Goal: Complete application form

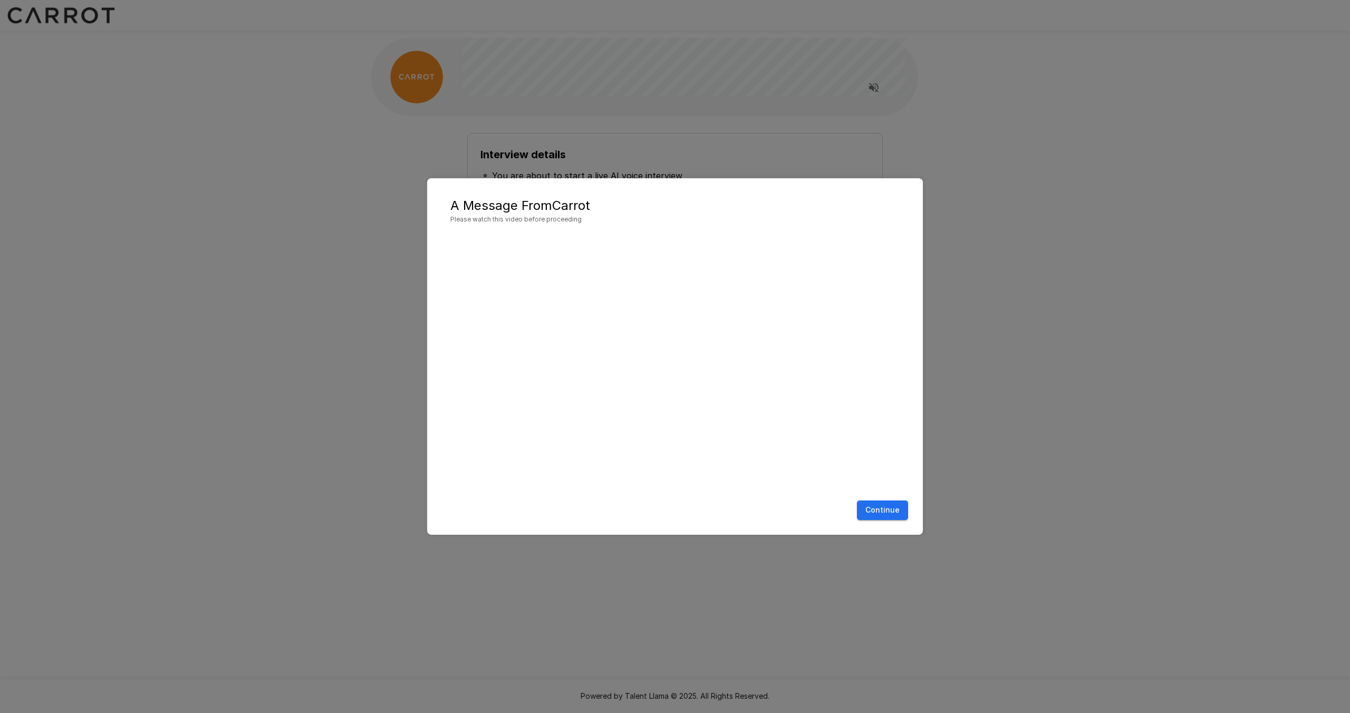
click at [886, 507] on button "Continue" at bounding box center [882, 510] width 51 height 20
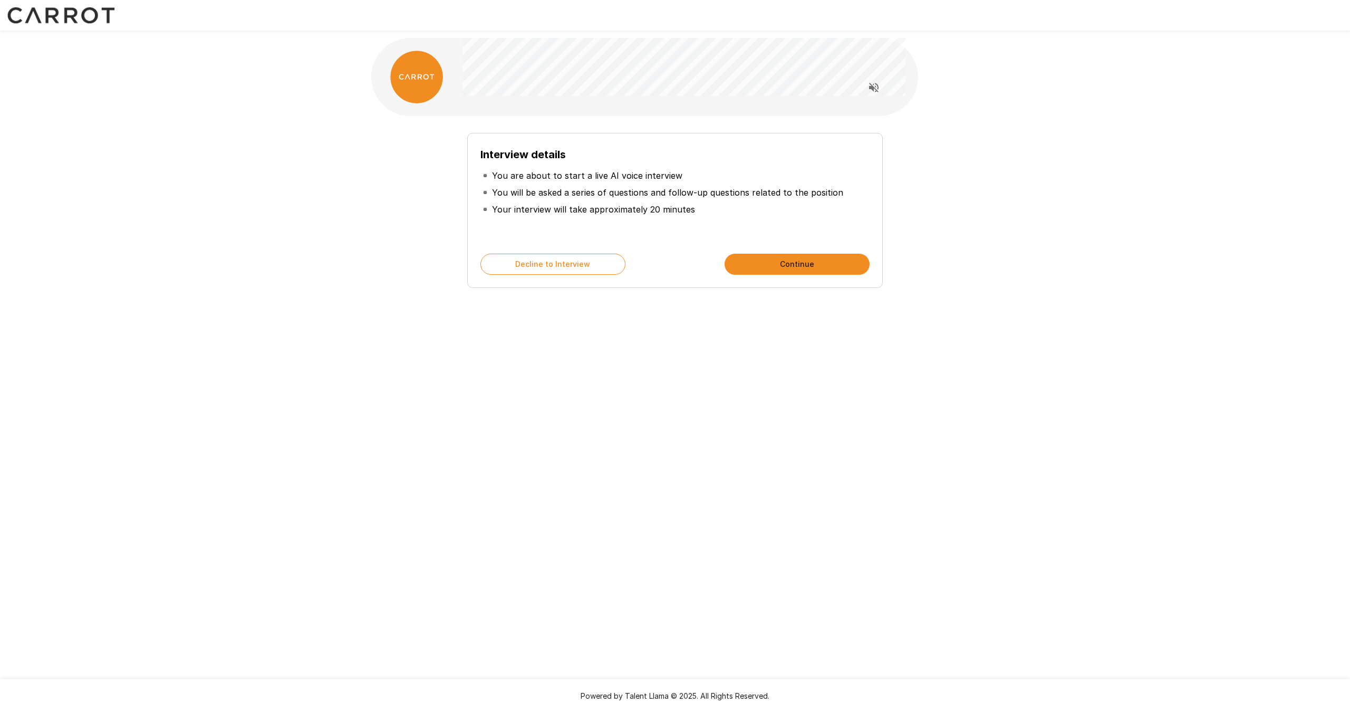
click at [810, 257] on button "Continue" at bounding box center [797, 264] width 145 height 21
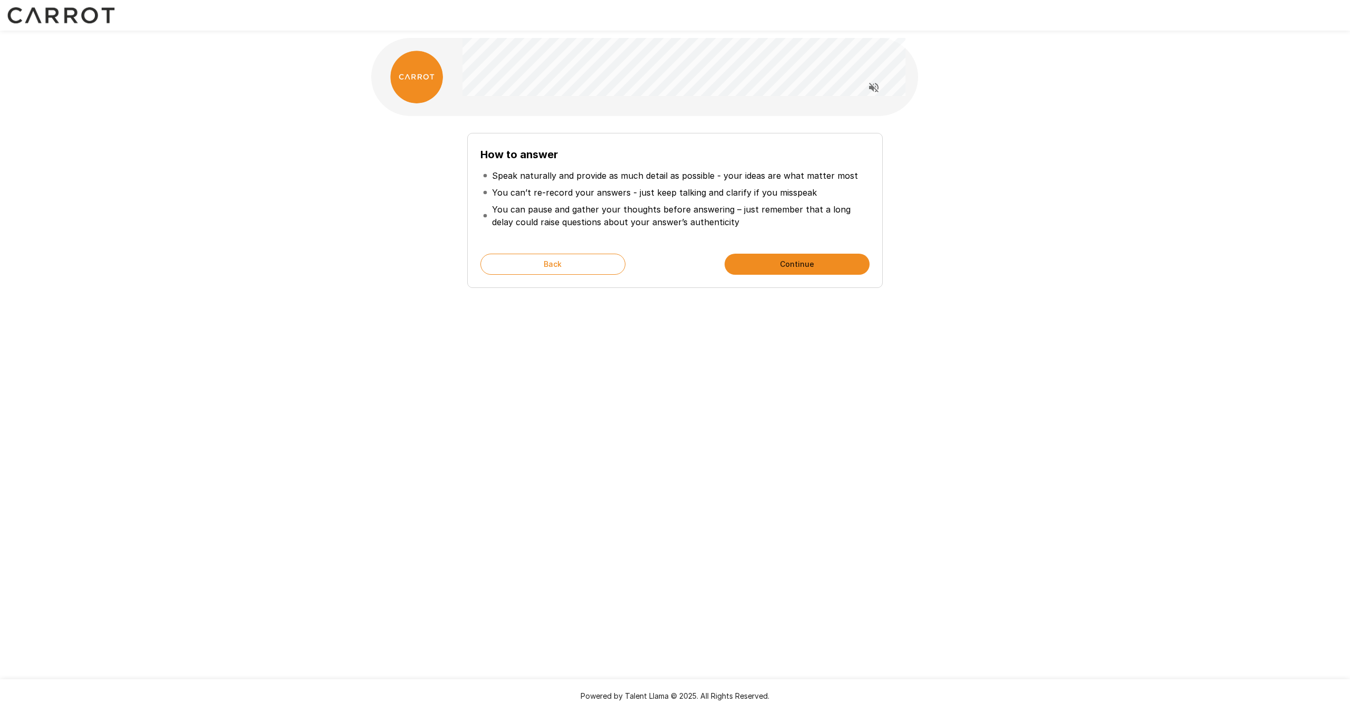
click at [810, 257] on button "Continue" at bounding box center [797, 264] width 145 height 21
click at [810, 257] on button "Start My Interview" at bounding box center [797, 264] width 145 height 21
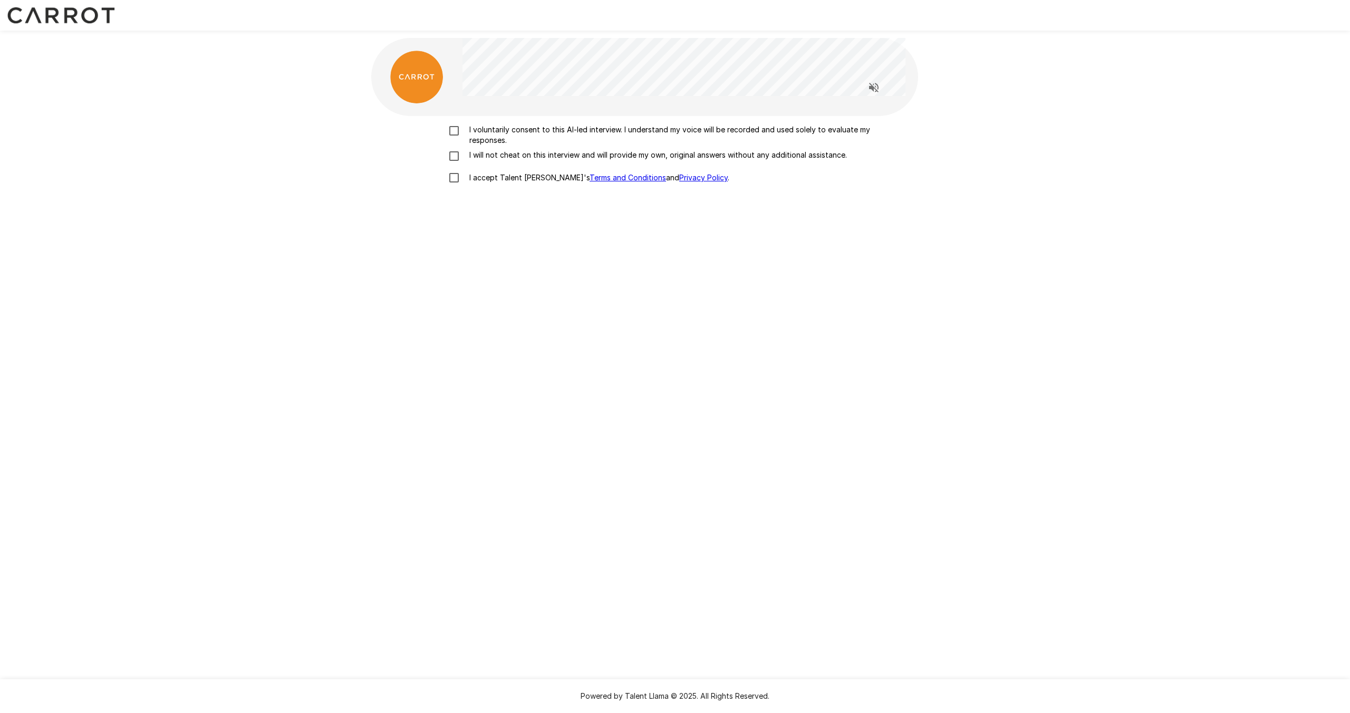
click at [487, 129] on p "I voluntarily consent to this AI-led interview. I understand my voice will be r…" at bounding box center [686, 134] width 442 height 21
click at [483, 156] on p "I will not cheat on this interview and will provide my own, original answers wi…" at bounding box center [656, 155] width 382 height 11
click at [488, 180] on p "I accept Talent Llama's Terms and Conditions and Privacy Policy ." at bounding box center [597, 177] width 264 height 11
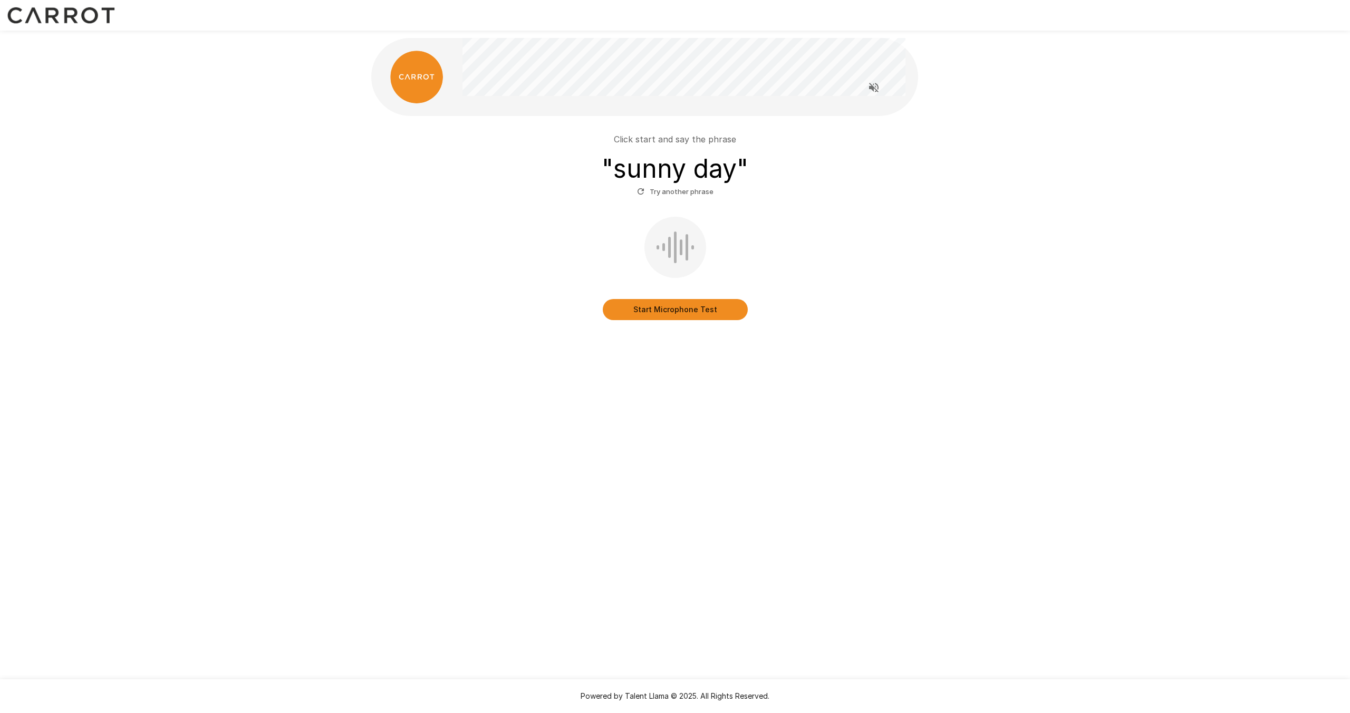
click at [658, 312] on button "Start Microphone Test" at bounding box center [675, 309] width 145 height 21
click at [658, 312] on button "Stop & Submit" at bounding box center [675, 309] width 145 height 21
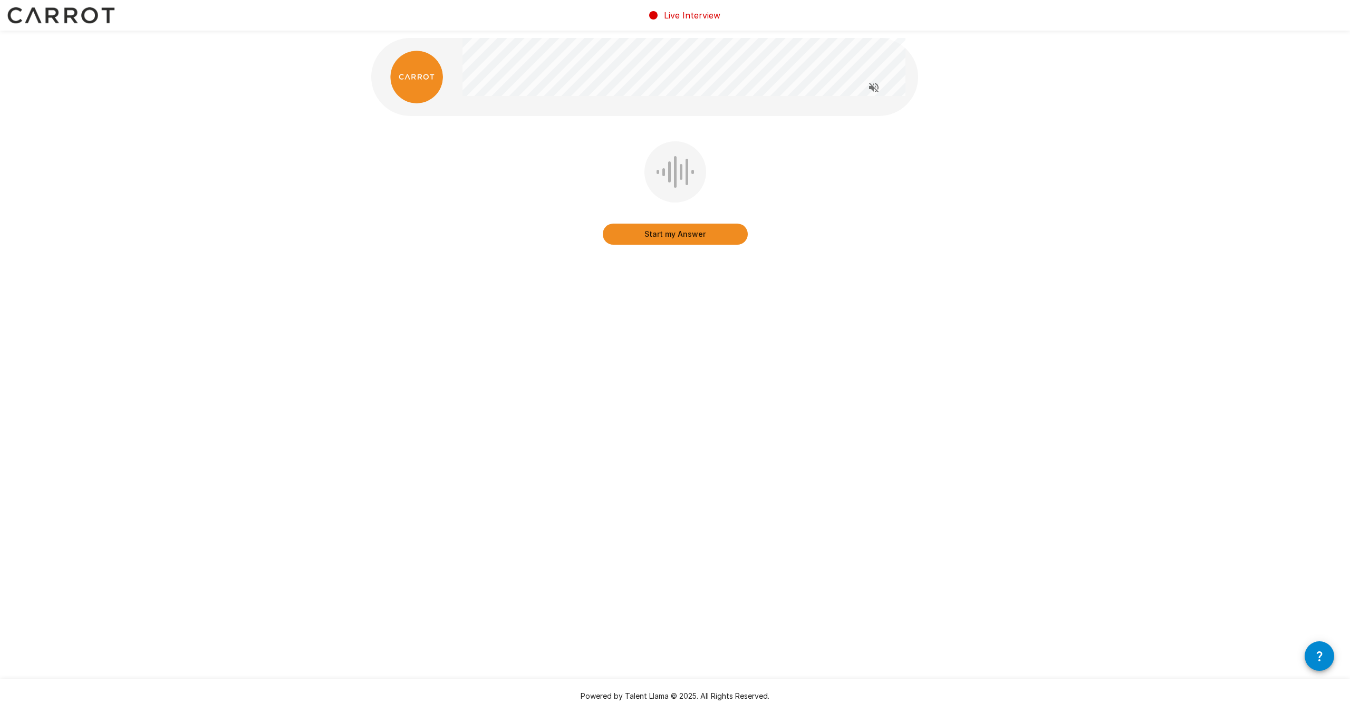
click at [669, 241] on button "Start my Answer" at bounding box center [675, 234] width 145 height 21
click at [669, 241] on button "Stop & Submit" at bounding box center [675, 234] width 145 height 21
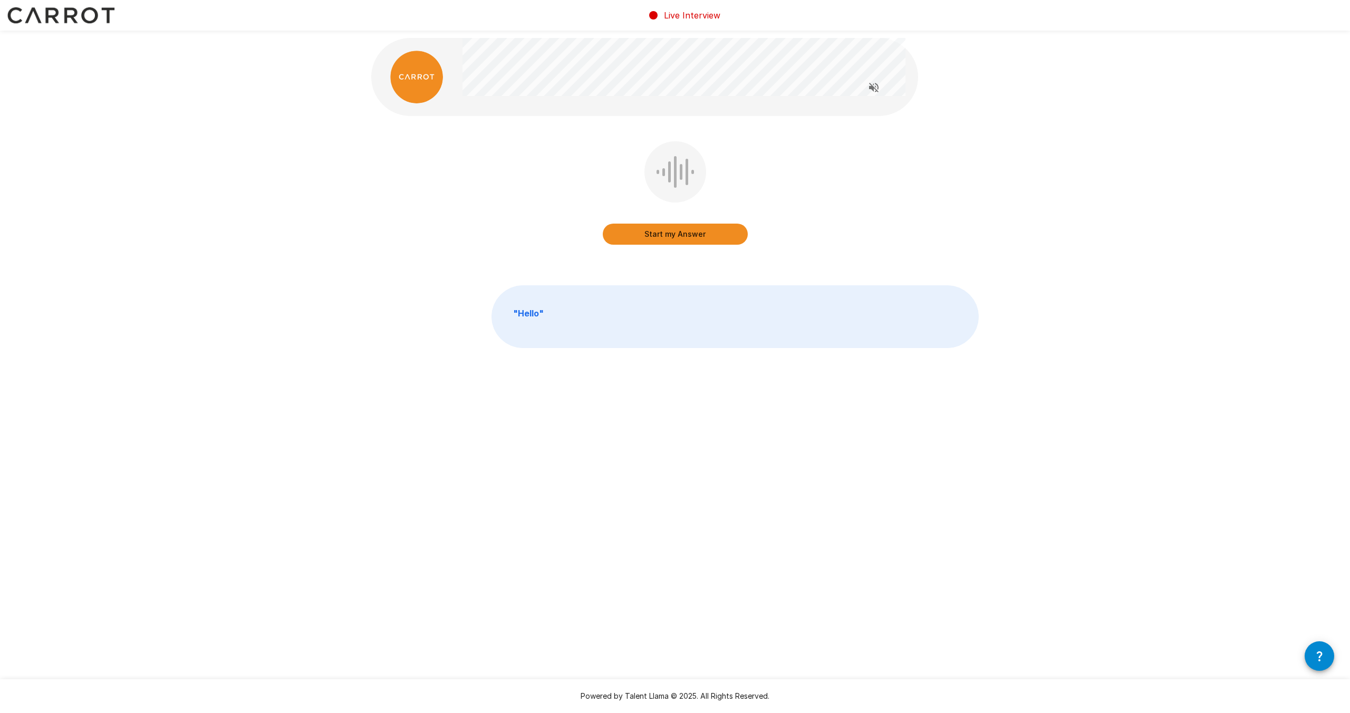
click at [677, 234] on button "Start my Answer" at bounding box center [675, 234] width 145 height 21
click at [677, 234] on button "Stop & Submit" at bounding box center [675, 234] width 145 height 21
click at [677, 234] on button "Start my Answer" at bounding box center [675, 234] width 145 height 21
click at [677, 234] on button "Stop & Submit" at bounding box center [675, 234] width 145 height 21
click at [677, 234] on button "Start my Answer" at bounding box center [675, 234] width 145 height 21
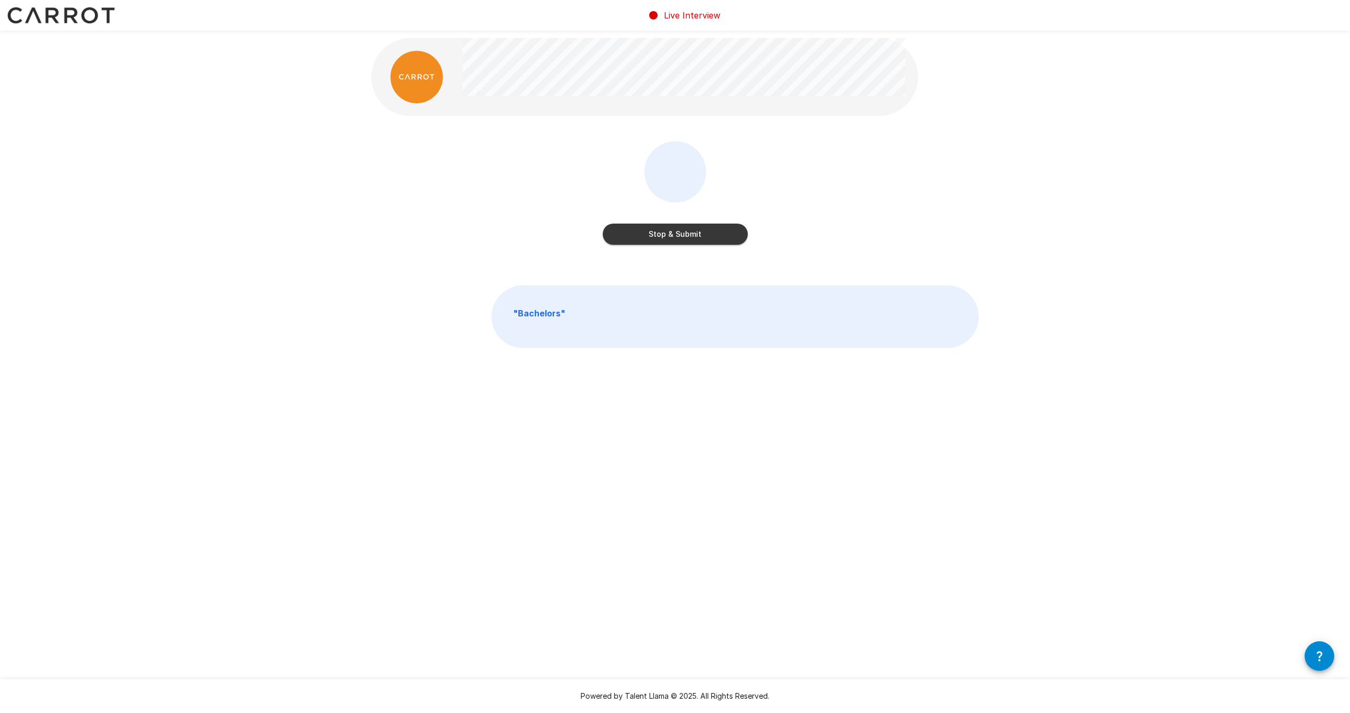
click at [677, 234] on button "Stop & Submit" at bounding box center [675, 234] width 145 height 21
click at [680, 234] on button "Start my Answer" at bounding box center [675, 236] width 145 height 21
click at [680, 234] on button "Stop & Submit" at bounding box center [675, 236] width 145 height 21
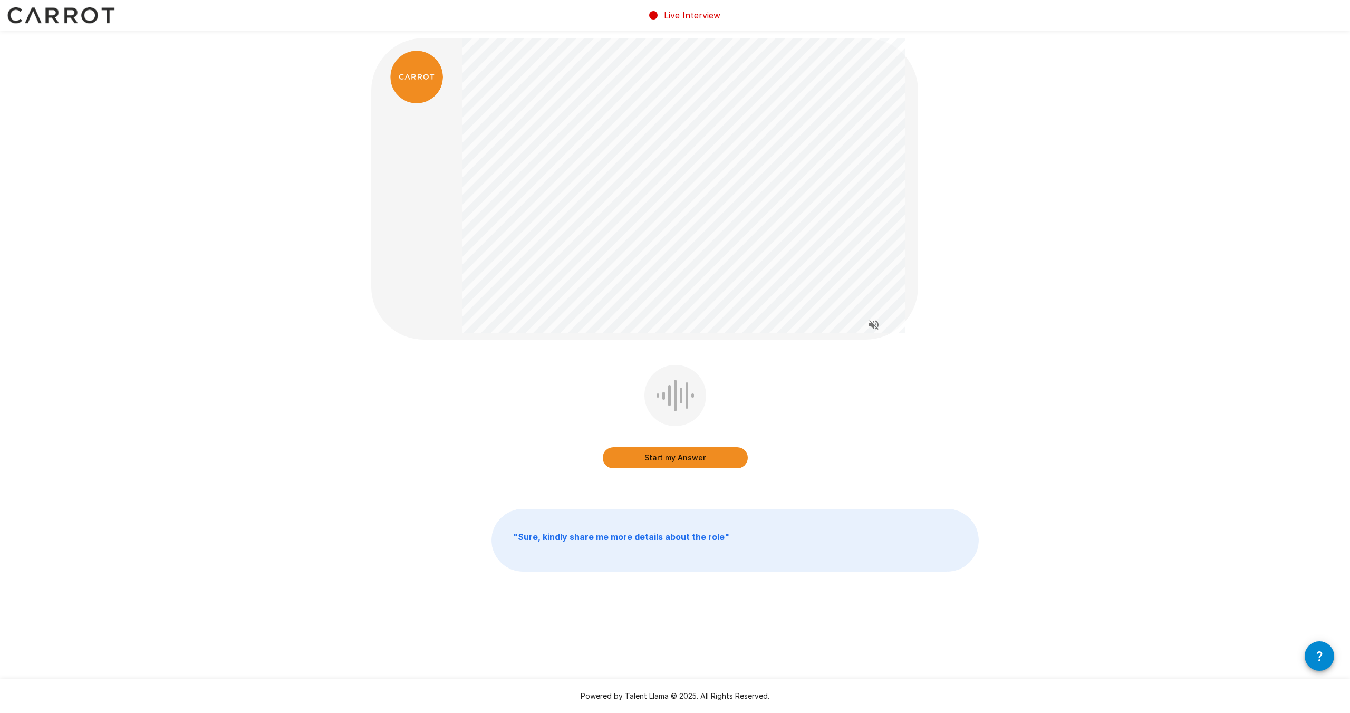
click at [687, 460] on button "Start my Answer" at bounding box center [675, 457] width 145 height 21
click at [687, 460] on button "Stop & Submit" at bounding box center [675, 457] width 145 height 21
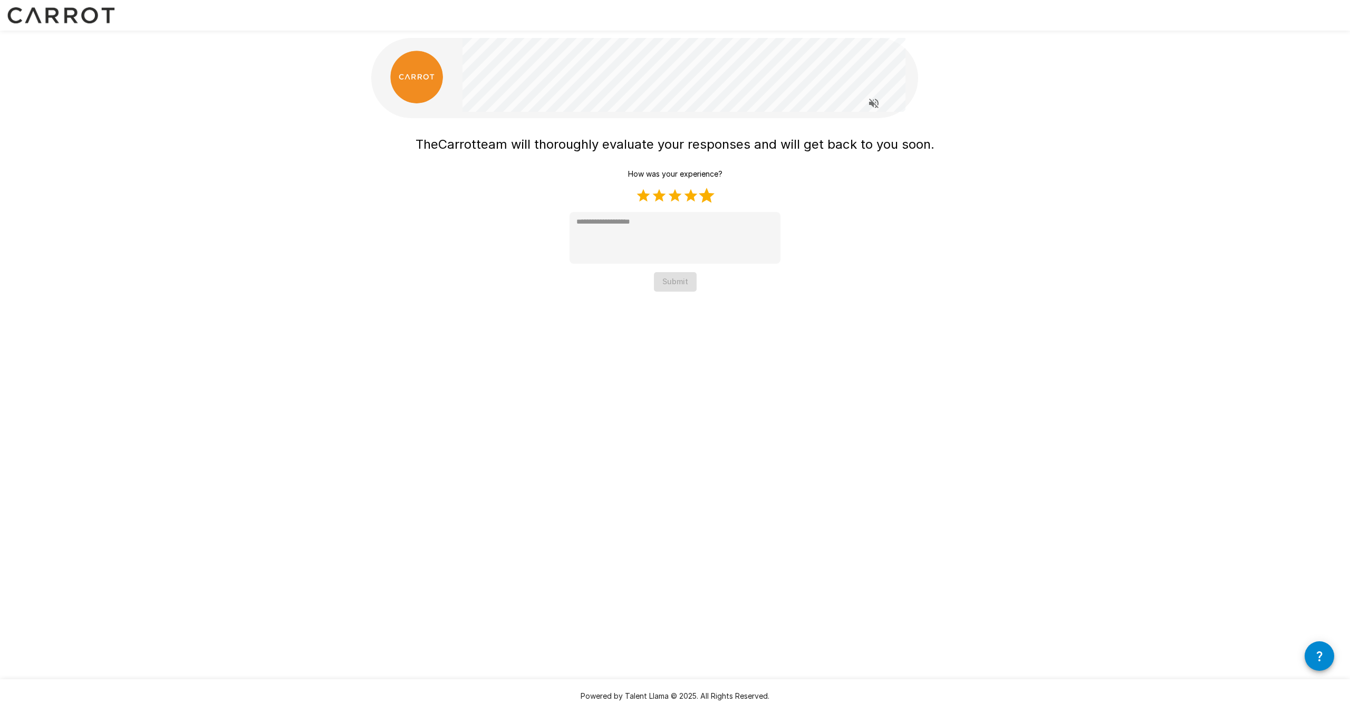
click at [709, 198] on label "5 Stars" at bounding box center [707, 196] width 16 height 16
type textarea "*"
click at [684, 277] on button "Submit" at bounding box center [675, 282] width 43 height 20
